Goal: Task Accomplishment & Management: Use online tool/utility

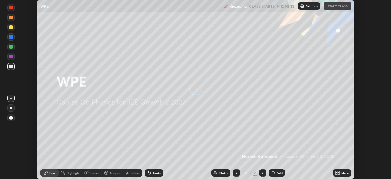
scroll to position [179, 391]
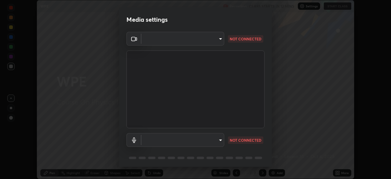
type input "b0dbb3b92abe51c0a200421dabcc31d5eeb9cbda50854e8bbcee9f88c8f391b2"
click at [211, 140] on body "Erase all WPE Recording CLASS STARTS IN 12 MINS Settings START CLASS Setting up…" at bounding box center [195, 89] width 391 height 179
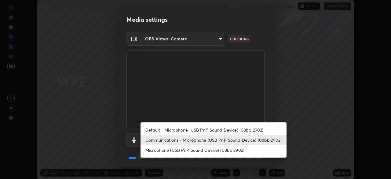
click at [213, 151] on li "Microphone (USB PnP Sound Device) (08bb:2902)" at bounding box center [214, 150] width 146 height 10
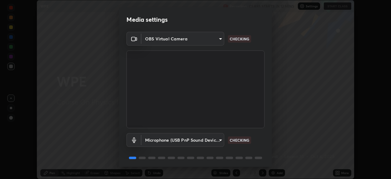
click at [212, 141] on body "Erase all WPE Recording CLASS STARTS IN 12 MINS Settings START CLASS Setting up…" at bounding box center [195, 89] width 391 height 179
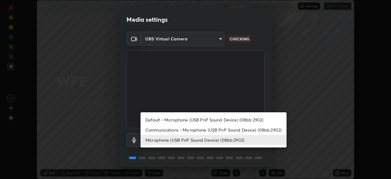
click at [213, 131] on li "Communications - Microphone (USB PnP Sound Device) (08bb:2902)" at bounding box center [214, 130] width 146 height 10
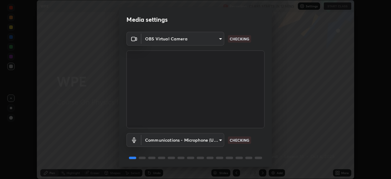
type input "communications"
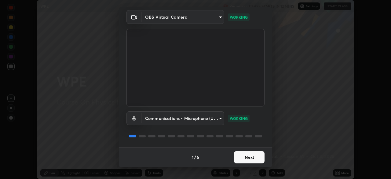
click at [253, 157] on button "Next" at bounding box center [249, 157] width 31 height 12
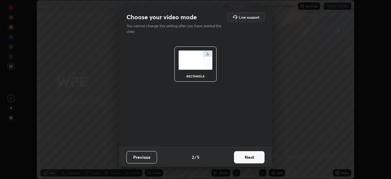
scroll to position [0, 0]
click at [253, 157] on button "Next" at bounding box center [249, 157] width 31 height 12
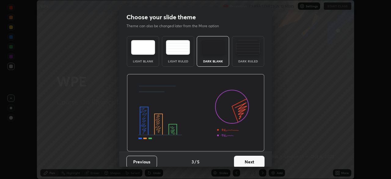
click at [255, 157] on button "Next" at bounding box center [249, 161] width 31 height 12
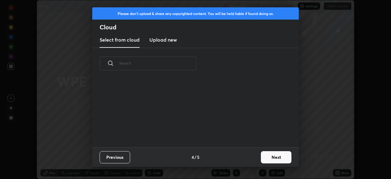
click at [271, 157] on button "Next" at bounding box center [276, 157] width 31 height 12
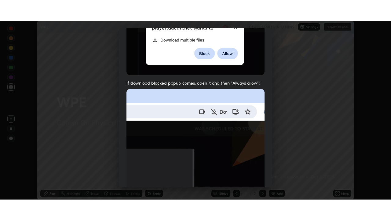
scroll to position [146, 0]
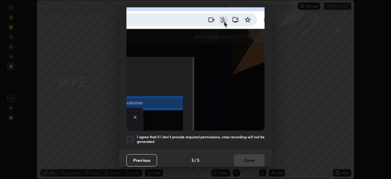
click at [200, 135] on h5 "I agree that if I don't provide required permissions, class recording will not …" at bounding box center [201, 138] width 128 height 9
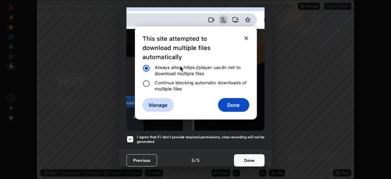
click at [253, 158] on button "Done" at bounding box center [249, 160] width 31 height 12
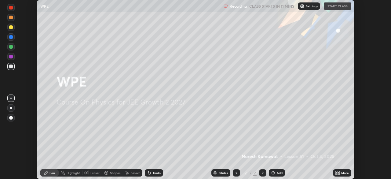
click at [278, 171] on div "Add" at bounding box center [280, 172] width 6 height 3
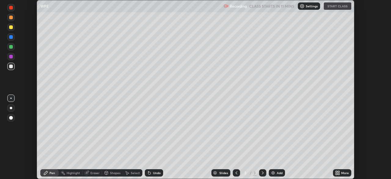
click at [338, 171] on icon at bounding box center [339, 172] width 2 height 2
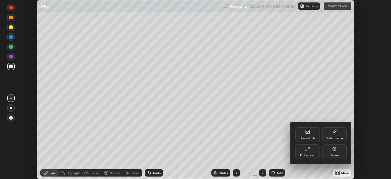
click at [311, 155] on div "Full screen" at bounding box center [307, 155] width 15 height 3
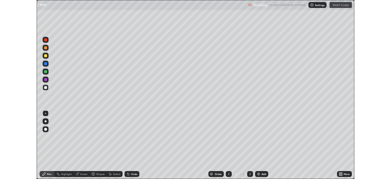
scroll to position [220, 391]
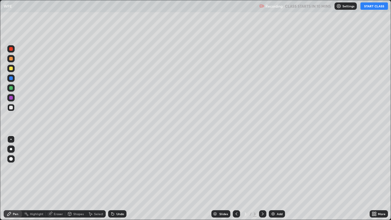
click at [370, 9] on button "START CLASS" at bounding box center [373, 5] width 27 height 7
click at [378, 178] on div "More" at bounding box center [382, 213] width 8 height 3
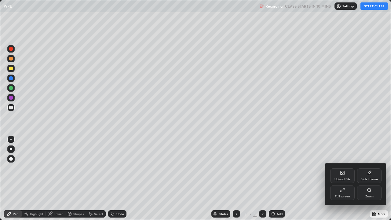
click at [346, 178] on div "Full screen" at bounding box center [342, 192] width 24 height 15
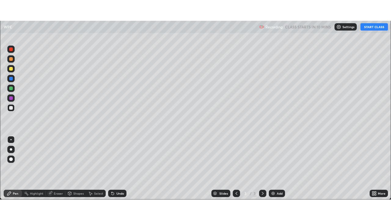
scroll to position [30368, 30156]
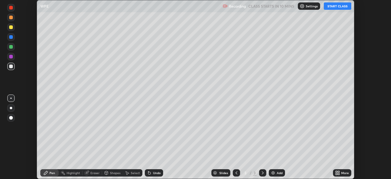
click at [336, 6] on button "START CLASS" at bounding box center [337, 5] width 27 height 7
click at [338, 174] on icon at bounding box center [339, 174] width 2 height 2
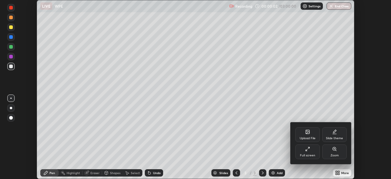
click at [311, 154] on div "Full screen" at bounding box center [307, 155] width 15 height 3
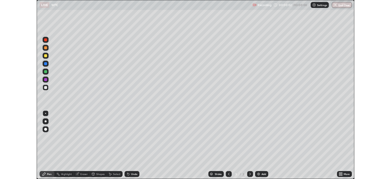
scroll to position [220, 391]
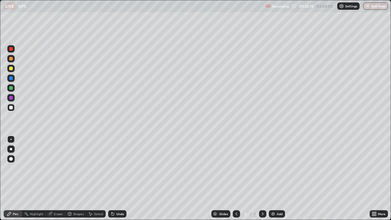
click at [58, 178] on div "Eraser" at bounding box center [58, 213] width 9 height 3
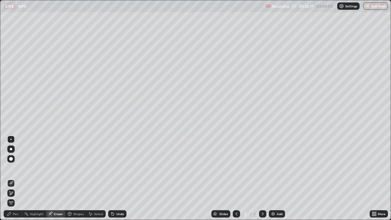
click at [11, 178] on icon at bounding box center [11, 193] width 3 height 3
click at [13, 178] on icon at bounding box center [11, 193] width 5 height 5
click at [16, 178] on div "Pen" at bounding box center [15, 213] width 5 height 3
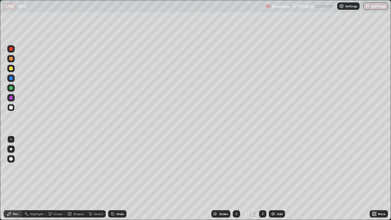
click at [56, 178] on div "Eraser" at bounding box center [58, 213] width 9 height 3
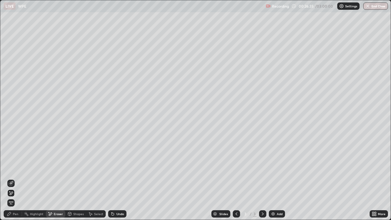
click at [18, 178] on div "Pen" at bounding box center [15, 213] width 5 height 3
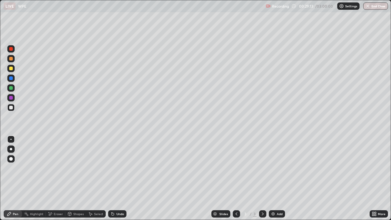
click at [123, 178] on div "Undo" at bounding box center [117, 213] width 18 height 7
click at [276, 178] on div "Add" at bounding box center [277, 213] width 16 height 7
click at [57, 178] on div "Eraser" at bounding box center [58, 213] width 9 height 3
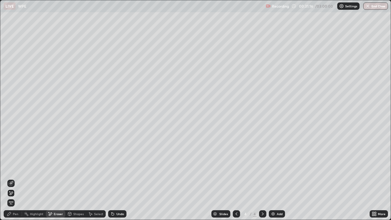
click at [17, 178] on div "Pen" at bounding box center [13, 213] width 18 height 7
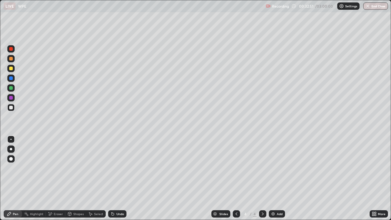
click at [56, 178] on div "Eraser" at bounding box center [58, 213] width 9 height 3
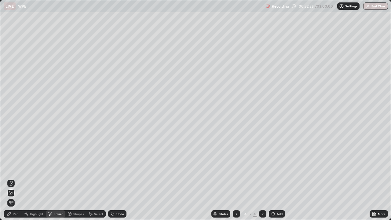
click at [16, 178] on div "Pen" at bounding box center [15, 213] width 5 height 3
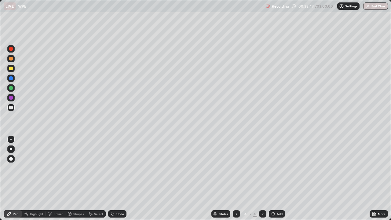
click at [118, 178] on div "Undo" at bounding box center [117, 213] width 18 height 7
click at [119, 178] on div "Undo" at bounding box center [117, 213] width 18 height 7
click at [118, 178] on div "Undo" at bounding box center [120, 213] width 8 height 3
click at [117, 178] on div "Undo" at bounding box center [120, 213] width 8 height 3
click at [117, 178] on div "Undo" at bounding box center [117, 213] width 18 height 7
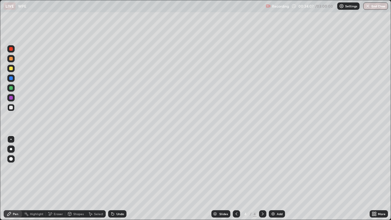
click at [117, 178] on div "Undo" at bounding box center [117, 213] width 18 height 7
click at [118, 178] on div "Undo" at bounding box center [117, 213] width 18 height 7
click at [235, 178] on icon at bounding box center [236, 213] width 5 height 5
click at [57, 178] on div "Eraser" at bounding box center [56, 213] width 20 height 7
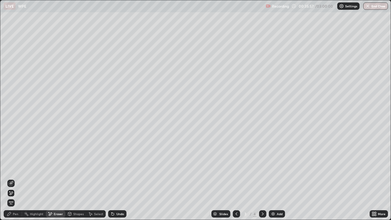
click at [18, 178] on div "Pen" at bounding box center [15, 213] width 5 height 3
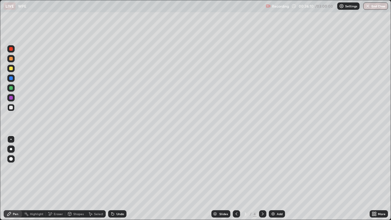
click at [118, 178] on div "Undo" at bounding box center [120, 213] width 8 height 3
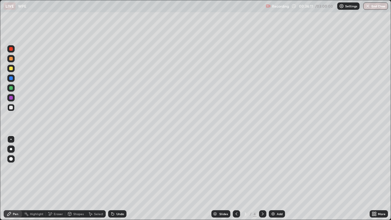
click at [118, 178] on div "Undo" at bounding box center [120, 213] width 8 height 3
click at [117, 178] on div "Undo" at bounding box center [117, 213] width 18 height 7
click at [118, 178] on div "Undo" at bounding box center [117, 213] width 18 height 7
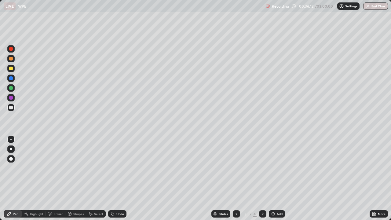
click at [119, 178] on div "Undo" at bounding box center [120, 213] width 8 height 3
click at [121, 178] on div "Undo" at bounding box center [120, 213] width 8 height 3
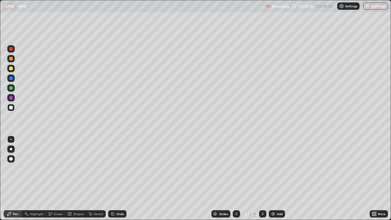
click at [262, 178] on icon at bounding box center [263, 213] width 2 height 3
click at [122, 178] on div "Undo" at bounding box center [117, 213] width 18 height 7
click at [277, 178] on div "Add" at bounding box center [280, 213] width 6 height 3
click at [236, 178] on icon at bounding box center [236, 213] width 5 height 5
click at [261, 178] on icon at bounding box center [262, 213] width 5 height 5
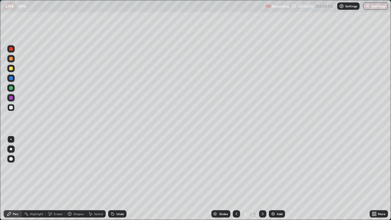
click at [236, 178] on icon at bounding box center [236, 213] width 5 height 5
click at [262, 178] on icon at bounding box center [263, 213] width 2 height 3
click at [236, 178] on icon at bounding box center [236, 213] width 5 height 5
click at [262, 178] on icon at bounding box center [262, 213] width 5 height 5
click at [236, 178] on icon at bounding box center [237, 213] width 2 height 3
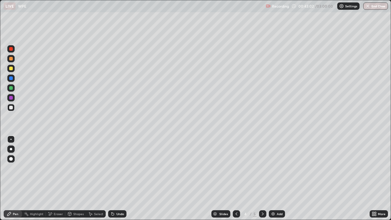
click at [261, 178] on div at bounding box center [262, 213] width 7 height 7
click at [277, 178] on div "Add" at bounding box center [280, 213] width 6 height 3
click at [236, 178] on icon at bounding box center [236, 213] width 5 height 5
click at [262, 178] on icon at bounding box center [262, 213] width 5 height 5
click at [275, 178] on div "Add" at bounding box center [277, 213] width 16 height 7
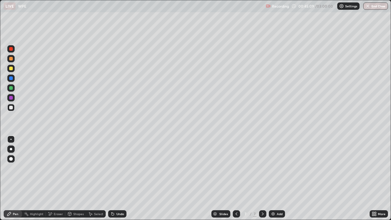
click at [59, 178] on div "Eraser" at bounding box center [58, 213] width 9 height 3
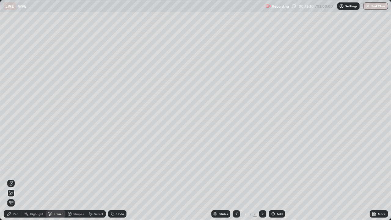
click at [11, 178] on span "Erase all" at bounding box center [11, 203] width 7 height 4
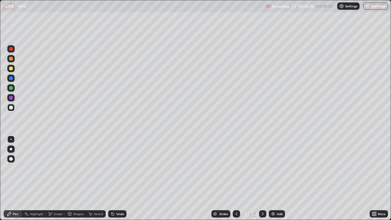
click at [121, 178] on div "Undo" at bounding box center [120, 213] width 8 height 3
click at [120, 178] on div "Undo" at bounding box center [120, 213] width 8 height 3
click at [59, 178] on div "Eraser" at bounding box center [58, 213] width 9 height 3
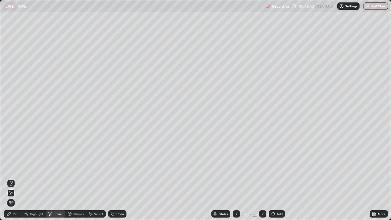
click at [17, 178] on div "Pen" at bounding box center [15, 213] width 5 height 3
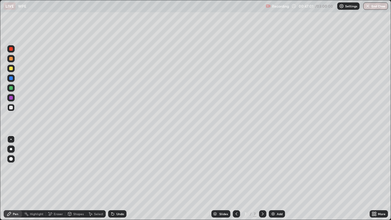
click at [112, 178] on icon at bounding box center [112, 214] width 2 height 2
click at [113, 178] on icon at bounding box center [112, 213] width 5 height 5
click at [112, 178] on icon at bounding box center [112, 214] width 2 height 2
click at [117, 178] on div "Undo" at bounding box center [120, 213] width 8 height 3
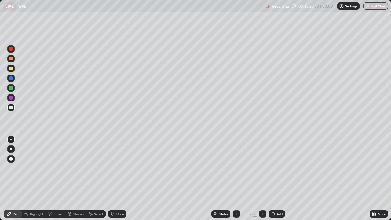
click at [119, 178] on div "Undo" at bounding box center [117, 213] width 18 height 7
click at [117, 178] on div "Undo" at bounding box center [120, 213] width 8 height 3
click at [59, 178] on div "Eraser" at bounding box center [58, 213] width 9 height 3
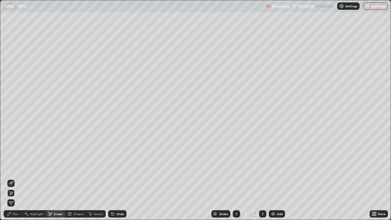
click at [11, 178] on span "Erase all" at bounding box center [11, 203] width 7 height 4
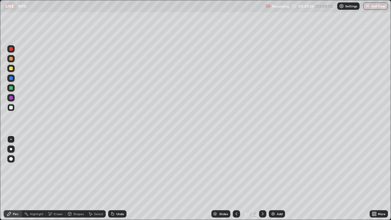
click at [236, 178] on icon at bounding box center [236, 213] width 5 height 5
click at [235, 178] on icon at bounding box center [236, 213] width 5 height 5
click at [262, 178] on icon at bounding box center [262, 213] width 5 height 5
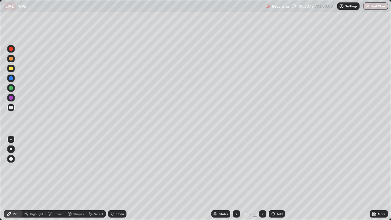
click at [262, 178] on icon at bounding box center [262, 213] width 5 height 5
click at [261, 178] on icon at bounding box center [262, 213] width 5 height 5
click at [277, 178] on div "Add" at bounding box center [277, 213] width 16 height 7
click at [57, 178] on div "Eraser" at bounding box center [56, 213] width 20 height 7
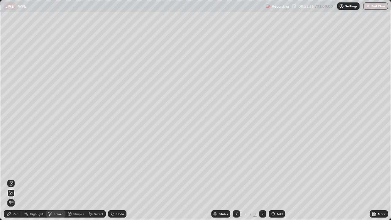
click at [14, 178] on div "Erase all" at bounding box center [10, 202] width 7 height 7
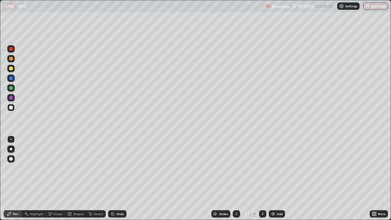
click at [111, 178] on icon at bounding box center [111, 212] width 1 height 1
click at [121, 178] on div "Undo" at bounding box center [117, 213] width 18 height 7
click at [119, 178] on div "Undo" at bounding box center [117, 213] width 18 height 7
click at [121, 178] on div "Undo" at bounding box center [120, 213] width 8 height 3
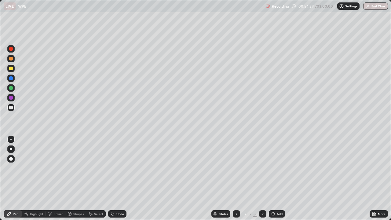
click at [122, 178] on div "Undo" at bounding box center [120, 213] width 8 height 3
click at [123, 178] on div "Undo" at bounding box center [117, 213] width 18 height 7
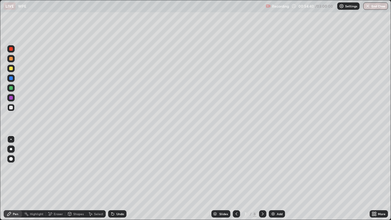
click at [123, 178] on div "Undo" at bounding box center [117, 213] width 18 height 7
click at [121, 178] on div "Undo" at bounding box center [117, 213] width 18 height 7
click at [120, 178] on div "Undo" at bounding box center [117, 213] width 18 height 7
click at [262, 178] on icon at bounding box center [262, 213] width 5 height 5
click at [115, 178] on div "Undo" at bounding box center [117, 213] width 18 height 7
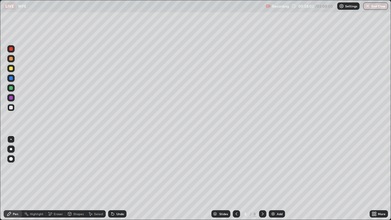
click at [116, 178] on div "Undo" at bounding box center [117, 213] width 18 height 7
click at [235, 178] on icon at bounding box center [236, 213] width 5 height 5
click at [262, 178] on icon at bounding box center [262, 213] width 5 height 5
click at [274, 178] on img at bounding box center [273, 213] width 5 height 5
click at [115, 178] on div "Undo" at bounding box center [117, 213] width 18 height 7
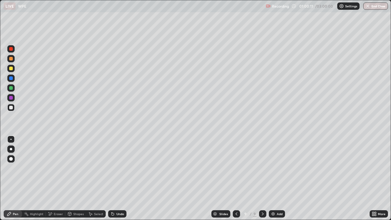
click at [117, 178] on div "Undo" at bounding box center [117, 213] width 18 height 7
click at [115, 178] on div "Undo" at bounding box center [117, 213] width 18 height 7
click at [111, 178] on icon at bounding box center [111, 212] width 1 height 1
click at [233, 178] on div at bounding box center [236, 213] width 7 height 7
click at [235, 178] on icon at bounding box center [236, 213] width 5 height 5
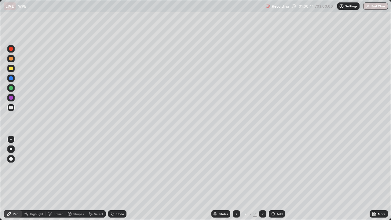
click at [236, 178] on icon at bounding box center [236, 213] width 5 height 5
click at [235, 178] on icon at bounding box center [236, 213] width 5 height 5
click at [236, 178] on icon at bounding box center [236, 213] width 5 height 5
click at [236, 178] on div at bounding box center [236, 214] width 7 height 12
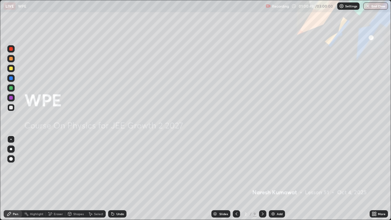
click at [262, 178] on icon at bounding box center [262, 213] width 5 height 5
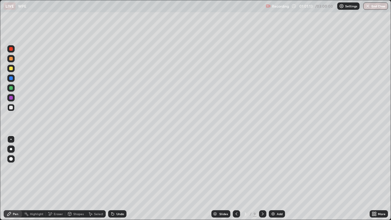
click at [265, 178] on div at bounding box center [262, 213] width 7 height 7
click at [236, 178] on icon at bounding box center [236, 213] width 5 height 5
click at [262, 178] on icon at bounding box center [262, 213] width 5 height 5
click at [262, 178] on icon at bounding box center [263, 213] width 2 height 3
click at [262, 178] on icon at bounding box center [262, 213] width 5 height 5
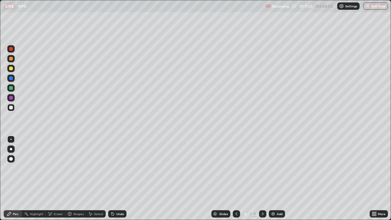
click at [262, 178] on icon at bounding box center [262, 213] width 5 height 5
click at [263, 178] on icon at bounding box center [262, 213] width 5 height 5
click at [236, 178] on icon at bounding box center [236, 213] width 5 height 5
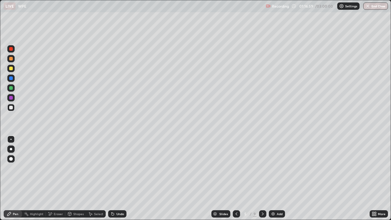
click at [236, 178] on icon at bounding box center [236, 213] width 5 height 5
click at [261, 178] on icon at bounding box center [262, 213] width 5 height 5
click at [262, 178] on icon at bounding box center [263, 213] width 2 height 3
click at [263, 178] on icon at bounding box center [262, 213] width 5 height 5
click at [262, 178] on icon at bounding box center [262, 213] width 5 height 5
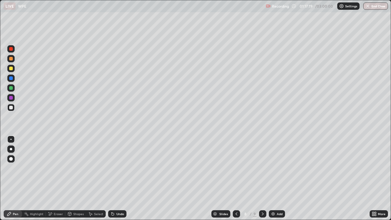
click at [236, 178] on icon at bounding box center [236, 213] width 5 height 5
click at [262, 178] on icon at bounding box center [262, 213] width 5 height 5
click at [262, 178] on icon at bounding box center [263, 213] width 2 height 3
click at [121, 178] on div "Undo" at bounding box center [117, 213] width 18 height 7
click at [122, 178] on div "Undo" at bounding box center [117, 213] width 18 height 7
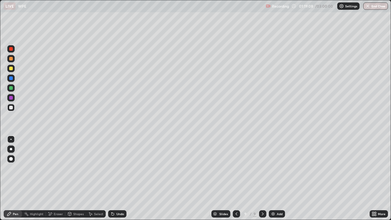
click at [122, 178] on div "Undo" at bounding box center [117, 213] width 18 height 7
click at [114, 178] on icon at bounding box center [112, 213] width 5 height 5
click at [280, 178] on div "Add" at bounding box center [280, 213] width 6 height 3
click at [117, 178] on div "Undo" at bounding box center [117, 213] width 18 height 7
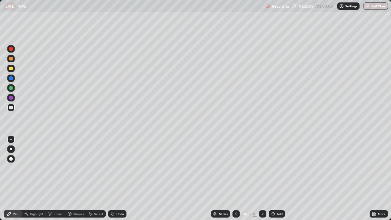
click at [116, 178] on div "Undo" at bounding box center [117, 213] width 18 height 7
click at [278, 178] on div "Add" at bounding box center [280, 213] width 6 height 3
click at [119, 178] on div "Undo" at bounding box center [120, 213] width 8 height 3
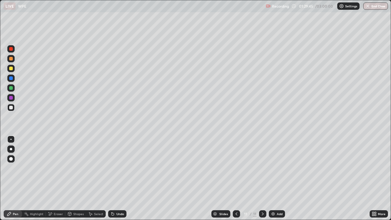
click at [120, 178] on div "Undo" at bounding box center [117, 213] width 18 height 7
click at [119, 178] on div "Undo" at bounding box center [120, 213] width 8 height 3
click at [120, 178] on div "Undo" at bounding box center [120, 213] width 8 height 3
click at [119, 178] on div "Undo" at bounding box center [120, 213] width 8 height 3
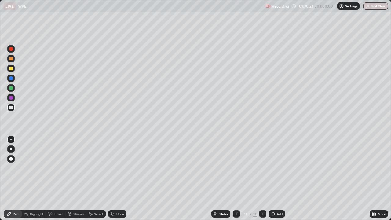
click at [233, 178] on div at bounding box center [236, 213] width 7 height 7
click at [236, 178] on icon at bounding box center [236, 213] width 5 height 5
click at [262, 178] on icon at bounding box center [262, 213] width 5 height 5
click at [262, 178] on icon at bounding box center [263, 213] width 2 height 3
click at [276, 178] on div "Add" at bounding box center [277, 213] width 16 height 7
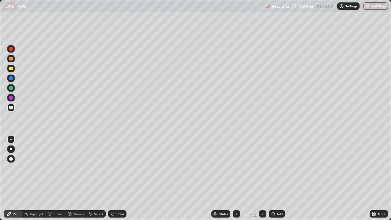
click at [117, 178] on div "Undo" at bounding box center [117, 213] width 18 height 7
click at [112, 178] on icon at bounding box center [112, 214] width 2 height 2
click at [118, 178] on div "Undo" at bounding box center [120, 213] width 8 height 3
click at [119, 178] on div "Undo" at bounding box center [120, 213] width 8 height 3
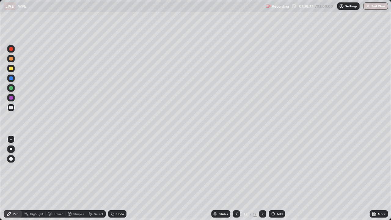
click at [116, 178] on div "Undo" at bounding box center [117, 213] width 18 height 7
click at [114, 178] on icon at bounding box center [112, 213] width 5 height 5
click at [120, 178] on div "Undo" at bounding box center [120, 213] width 8 height 3
click at [119, 178] on div "Undo" at bounding box center [117, 213] width 18 height 7
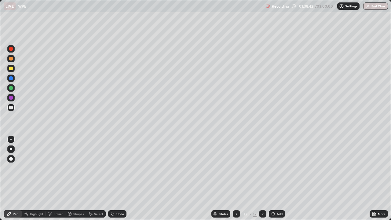
click at [117, 178] on div "Undo" at bounding box center [117, 213] width 18 height 7
click at [116, 178] on div "Undo" at bounding box center [117, 213] width 18 height 7
click at [122, 178] on div "Undo" at bounding box center [116, 214] width 21 height 12
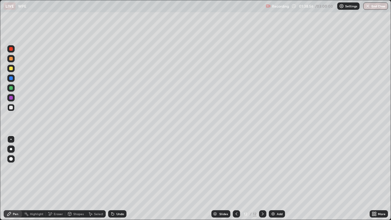
click at [122, 178] on div "Undo" at bounding box center [117, 213] width 18 height 7
click at [58, 178] on div "Eraser" at bounding box center [58, 213] width 9 height 3
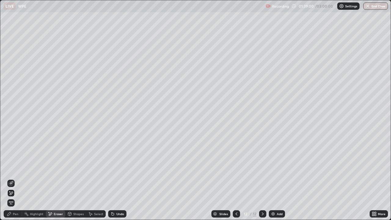
click at [18, 178] on div "Pen" at bounding box center [13, 213] width 18 height 7
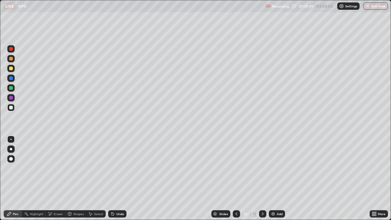
click at [279, 178] on div "Add" at bounding box center [280, 213] width 6 height 3
click at [236, 178] on icon at bounding box center [236, 213] width 5 height 5
click at [262, 178] on icon at bounding box center [262, 213] width 5 height 5
click at [280, 178] on div "Add" at bounding box center [277, 213] width 16 height 7
click at [279, 178] on div "Add" at bounding box center [280, 213] width 6 height 3
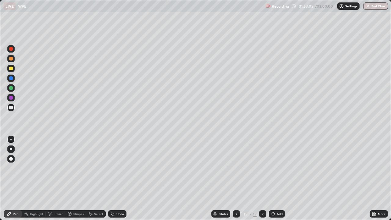
click at [277, 178] on div "Add" at bounding box center [280, 213] width 6 height 3
click at [116, 178] on div "Undo" at bounding box center [120, 213] width 8 height 3
click at [117, 178] on div "Undo" at bounding box center [117, 213] width 18 height 7
click at [280, 178] on div "Add" at bounding box center [280, 213] width 6 height 3
click at [261, 178] on icon at bounding box center [262, 213] width 5 height 5
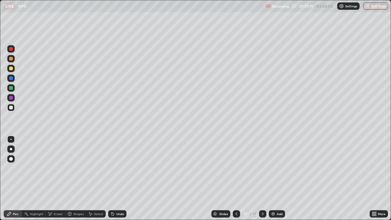
click at [279, 178] on div "Add" at bounding box center [280, 213] width 6 height 3
click at [115, 178] on div "Undo" at bounding box center [117, 213] width 18 height 7
click at [59, 178] on div "Eraser" at bounding box center [56, 213] width 20 height 7
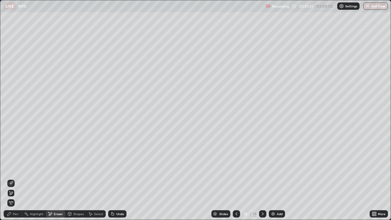
click at [18, 178] on div "Pen" at bounding box center [13, 213] width 18 height 7
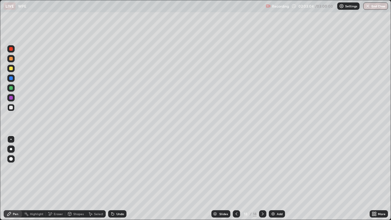
click at [236, 178] on icon at bounding box center [237, 213] width 2 height 3
click at [238, 178] on div at bounding box center [236, 213] width 7 height 7
click at [236, 178] on icon at bounding box center [236, 213] width 5 height 5
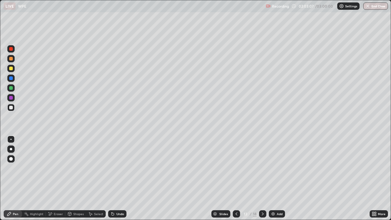
click at [262, 178] on icon at bounding box center [263, 213] width 2 height 3
click at [261, 178] on icon at bounding box center [262, 213] width 5 height 5
click at [262, 178] on icon at bounding box center [262, 213] width 5 height 5
click at [236, 178] on icon at bounding box center [236, 213] width 5 height 5
click at [262, 178] on icon at bounding box center [263, 213] width 2 height 3
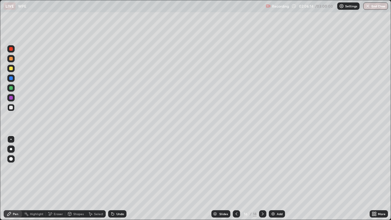
click at [262, 178] on icon at bounding box center [263, 213] width 2 height 3
click at [262, 178] on icon at bounding box center [262, 213] width 5 height 5
click at [236, 178] on icon at bounding box center [236, 213] width 5 height 5
click at [259, 178] on div at bounding box center [262, 214] width 7 height 12
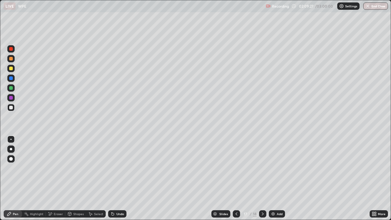
click at [262, 178] on icon at bounding box center [262, 213] width 5 height 5
click at [279, 178] on div "Add" at bounding box center [280, 213] width 6 height 3
click at [115, 178] on div "Undo" at bounding box center [117, 213] width 18 height 7
click at [119, 178] on div "Undo" at bounding box center [120, 213] width 8 height 3
click at [120, 178] on div "Undo" at bounding box center [120, 213] width 8 height 3
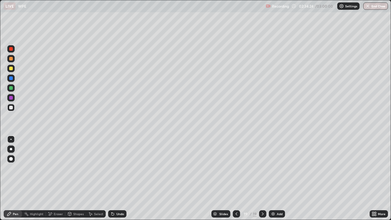
click at [276, 178] on div "Add" at bounding box center [277, 213] width 16 height 7
click at [58, 178] on div "Eraser" at bounding box center [58, 213] width 9 height 3
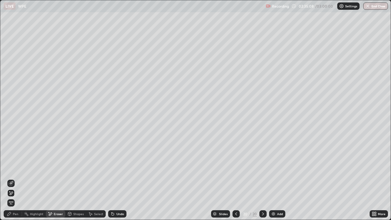
click at [16, 178] on div "Pen" at bounding box center [15, 213] width 5 height 3
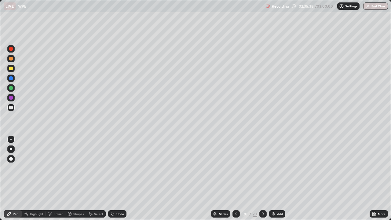
click at [56, 178] on div "Eraser" at bounding box center [58, 213] width 9 height 3
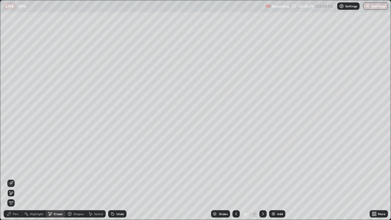
click at [16, 178] on div "Pen" at bounding box center [15, 213] width 5 height 3
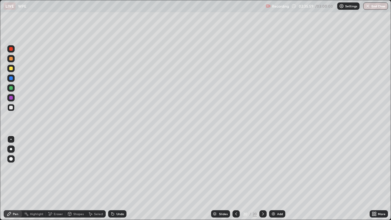
click at [118, 178] on div "Undo" at bounding box center [117, 213] width 18 height 7
click at [116, 178] on div "Undo" at bounding box center [120, 213] width 8 height 3
click at [119, 178] on div "Undo" at bounding box center [120, 213] width 8 height 3
click at [118, 178] on div "Undo" at bounding box center [117, 213] width 18 height 7
click at [277, 178] on div "Add" at bounding box center [280, 213] width 6 height 3
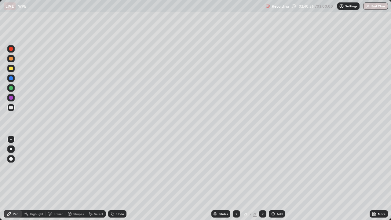
click at [56, 178] on div "Eraser" at bounding box center [58, 213] width 9 height 3
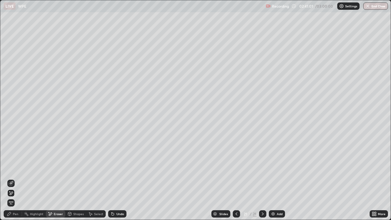
click at [236, 178] on icon at bounding box center [236, 213] width 5 height 5
click at [262, 178] on icon at bounding box center [262, 213] width 5 height 5
click at [280, 178] on div "Add" at bounding box center [277, 213] width 16 height 7
click at [238, 178] on icon at bounding box center [236, 213] width 5 height 5
click at [14, 178] on div "Pen" at bounding box center [15, 213] width 5 height 3
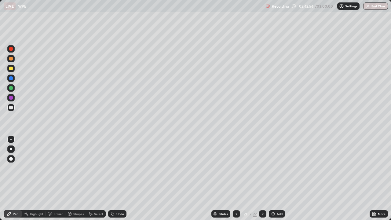
click at [236, 178] on icon at bounding box center [237, 213] width 2 height 3
click at [262, 178] on icon at bounding box center [262, 213] width 5 height 5
click at [236, 178] on icon at bounding box center [236, 213] width 5 height 5
click at [262, 178] on icon at bounding box center [262, 213] width 5 height 5
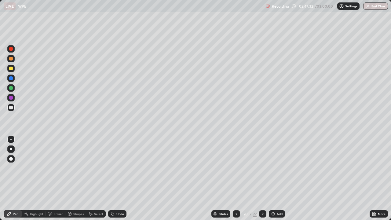
click at [262, 178] on icon at bounding box center [262, 213] width 5 height 5
click at [116, 178] on div "Undo" at bounding box center [117, 213] width 18 height 7
click at [116, 178] on div "Undo" at bounding box center [120, 213] width 8 height 3
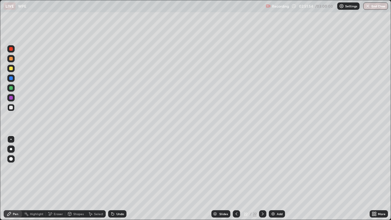
click at [119, 178] on div "Undo" at bounding box center [117, 213] width 18 height 7
click at [116, 178] on div "Undo" at bounding box center [120, 213] width 8 height 3
click at [283, 178] on div "Add" at bounding box center [277, 213] width 16 height 7
click at [115, 178] on div "Undo" at bounding box center [117, 213] width 18 height 7
click at [119, 178] on div "Undo" at bounding box center [120, 213] width 8 height 3
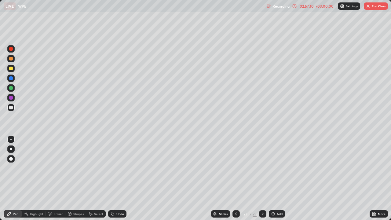
click at [120, 178] on div "Undo" at bounding box center [117, 213] width 18 height 7
click at [59, 178] on div "Eraser" at bounding box center [58, 213] width 9 height 3
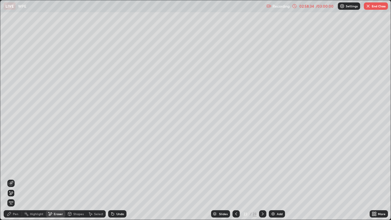
click at [19, 178] on div "Pen" at bounding box center [13, 213] width 18 height 7
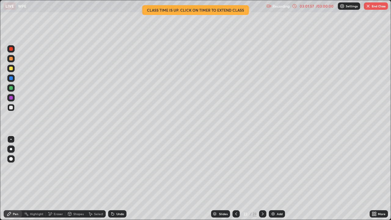
click at [122, 178] on div "Undo" at bounding box center [120, 213] width 8 height 3
click at [381, 178] on div "More" at bounding box center [382, 213] width 8 height 3
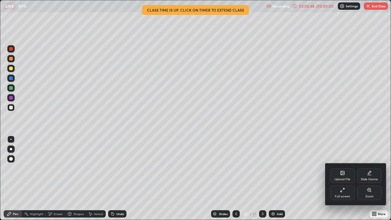
click at [346, 178] on div "Full screen" at bounding box center [342, 192] width 24 height 15
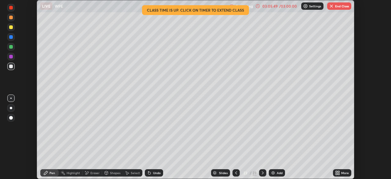
scroll to position [30368, 30156]
click at [368, 161] on div "Setting up your live class Class time is up. Click on timer to extend class" at bounding box center [195, 89] width 391 height 179
click at [339, 7] on button "End Class" at bounding box center [339, 5] width 24 height 7
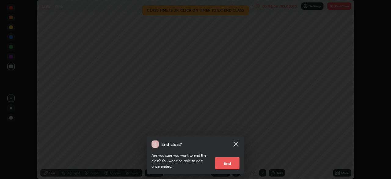
click at [230, 166] on button "End" at bounding box center [227, 163] width 24 height 12
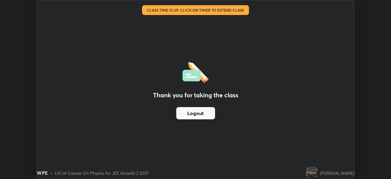
click at [204, 115] on button "Logout" at bounding box center [195, 113] width 39 height 12
